Goal: Task Accomplishment & Management: Manage account settings

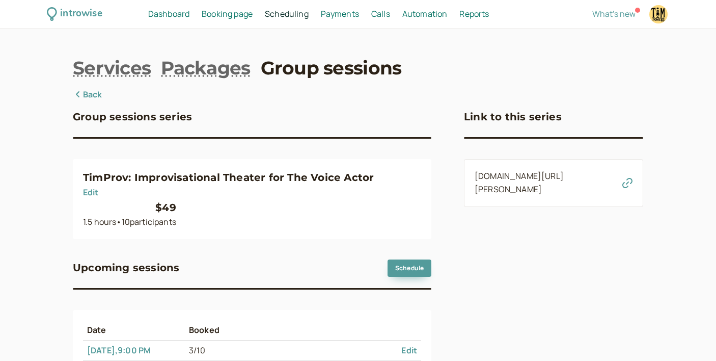
click at [286, 71] on link "Group sessions" at bounding box center [331, 67] width 141 height 25
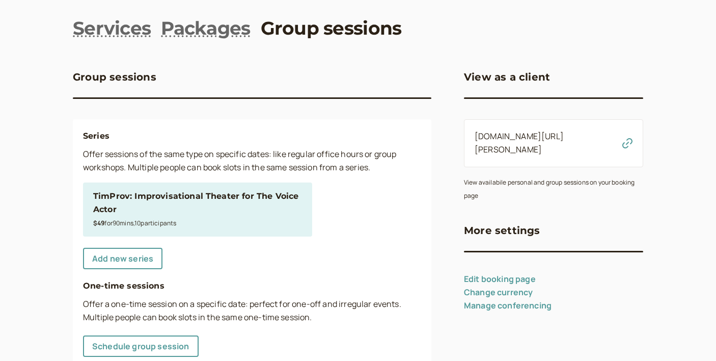
scroll to position [42, 0]
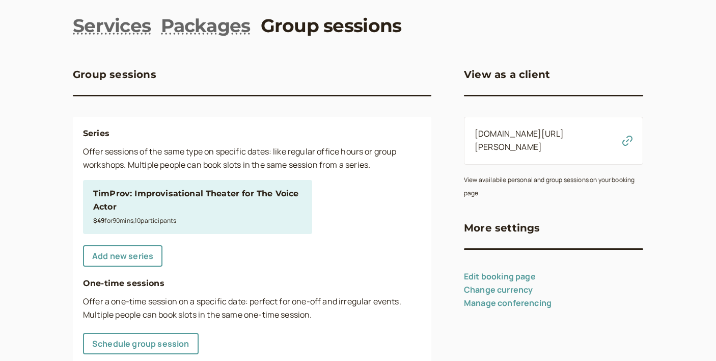
click at [627, 136] on icon "button" at bounding box center [628, 141] width 10 height 10
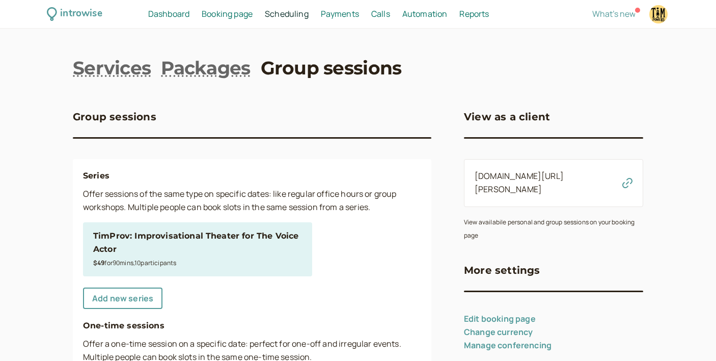
click at [335, 12] on span "Payments" at bounding box center [340, 13] width 38 height 11
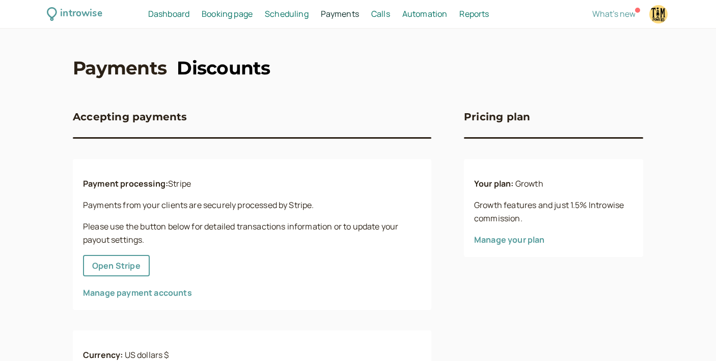
click at [239, 69] on link "Discounts" at bounding box center [224, 67] width 94 height 25
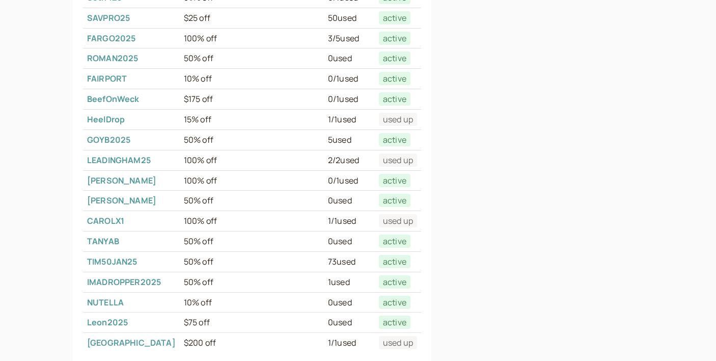
scroll to position [243, 0]
drag, startPoint x: 137, startPoint y: 240, endPoint x: 88, endPoint y: 238, distance: 49.0
click at [88, 238] on td "TANYAB" at bounding box center [131, 241] width 97 height 20
copy link "TANYAB"
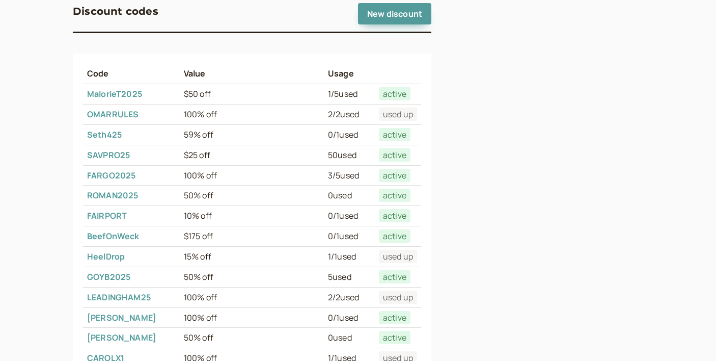
scroll to position [0, 0]
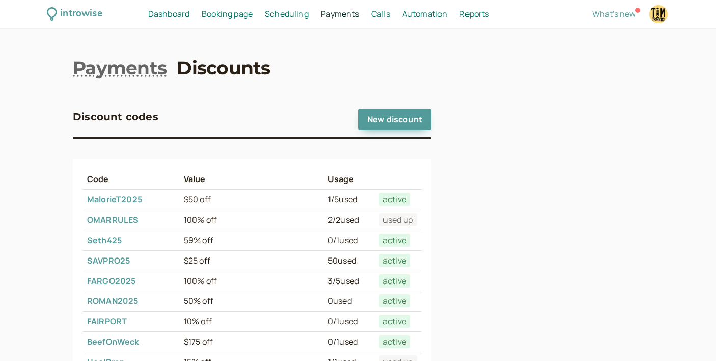
click at [230, 15] on span "Booking page" at bounding box center [227, 13] width 51 height 11
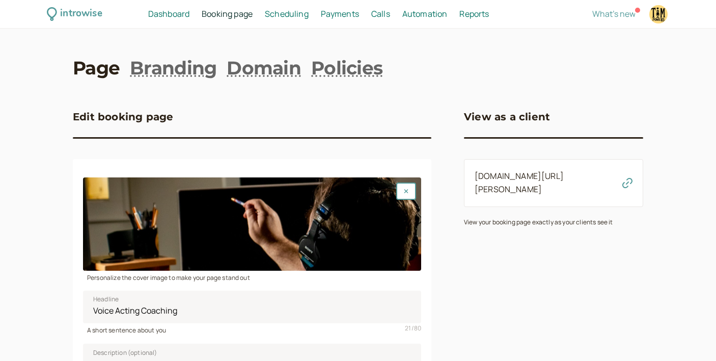
click at [284, 12] on span "Scheduling" at bounding box center [287, 13] width 44 height 11
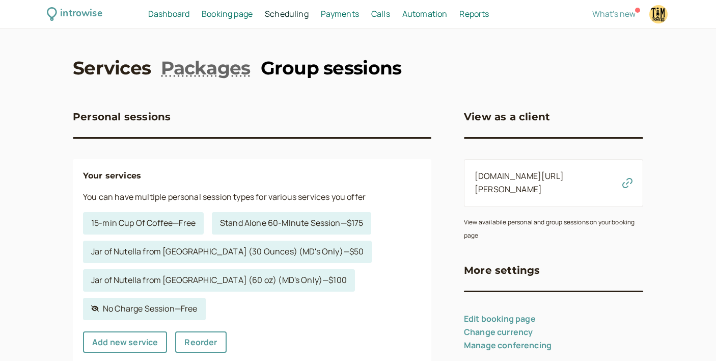
click at [304, 63] on link "Group sessions" at bounding box center [331, 67] width 141 height 25
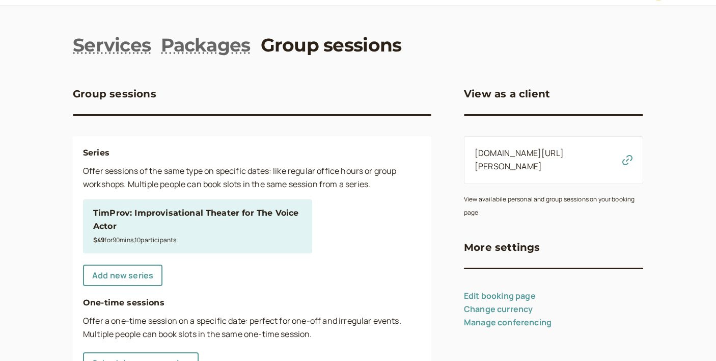
scroll to position [28, 0]
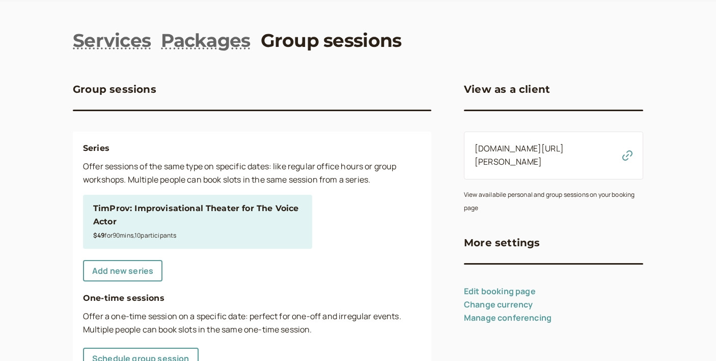
click at [629, 150] on icon "button" at bounding box center [628, 155] width 10 height 10
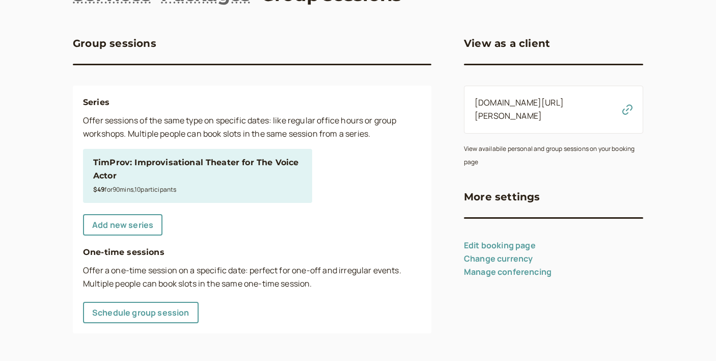
scroll to position [74, 0]
